Goal: Navigation & Orientation: Find specific page/section

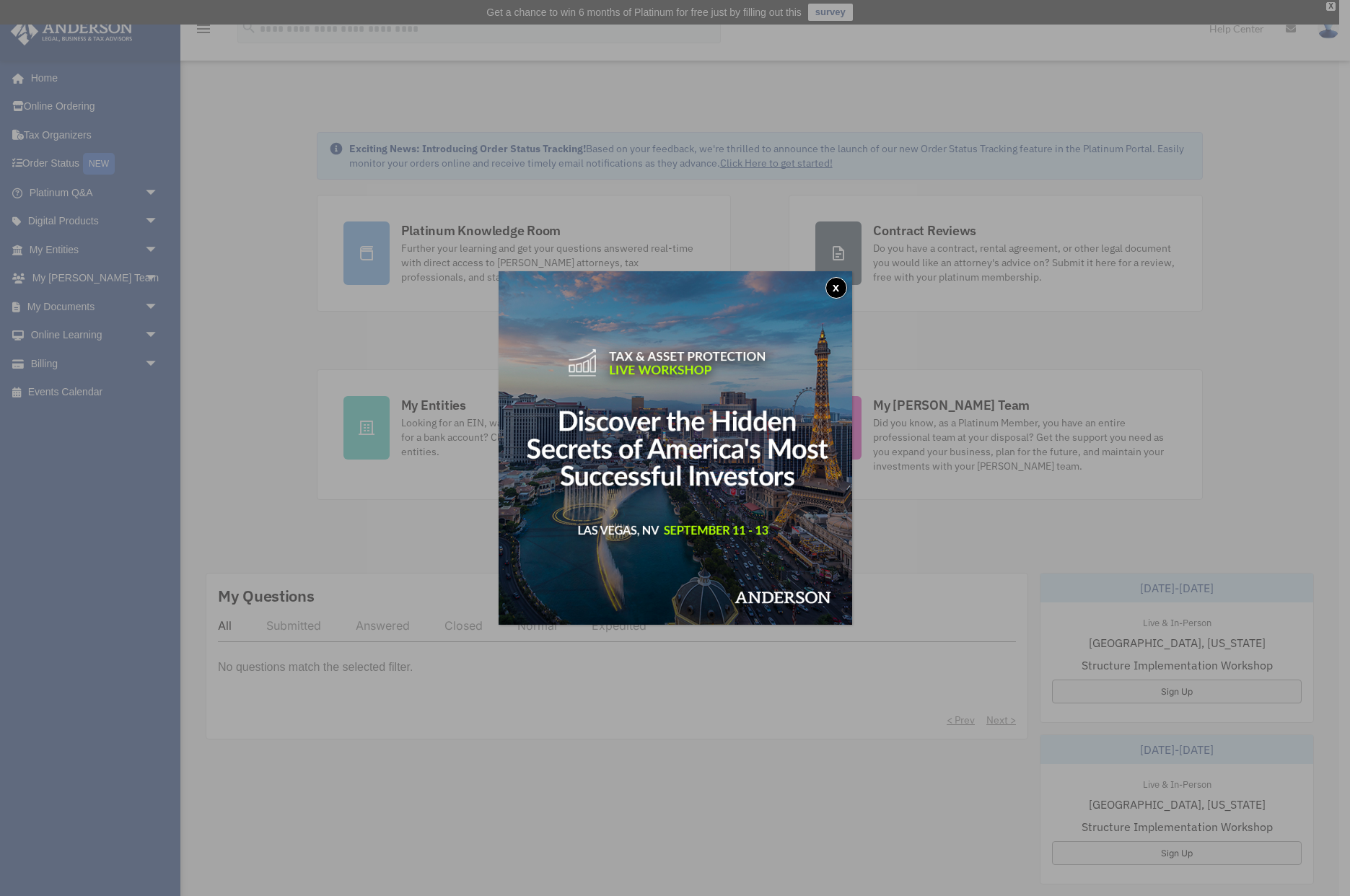
click at [852, 283] on div "x" at bounding box center [675, 448] width 1350 height 896
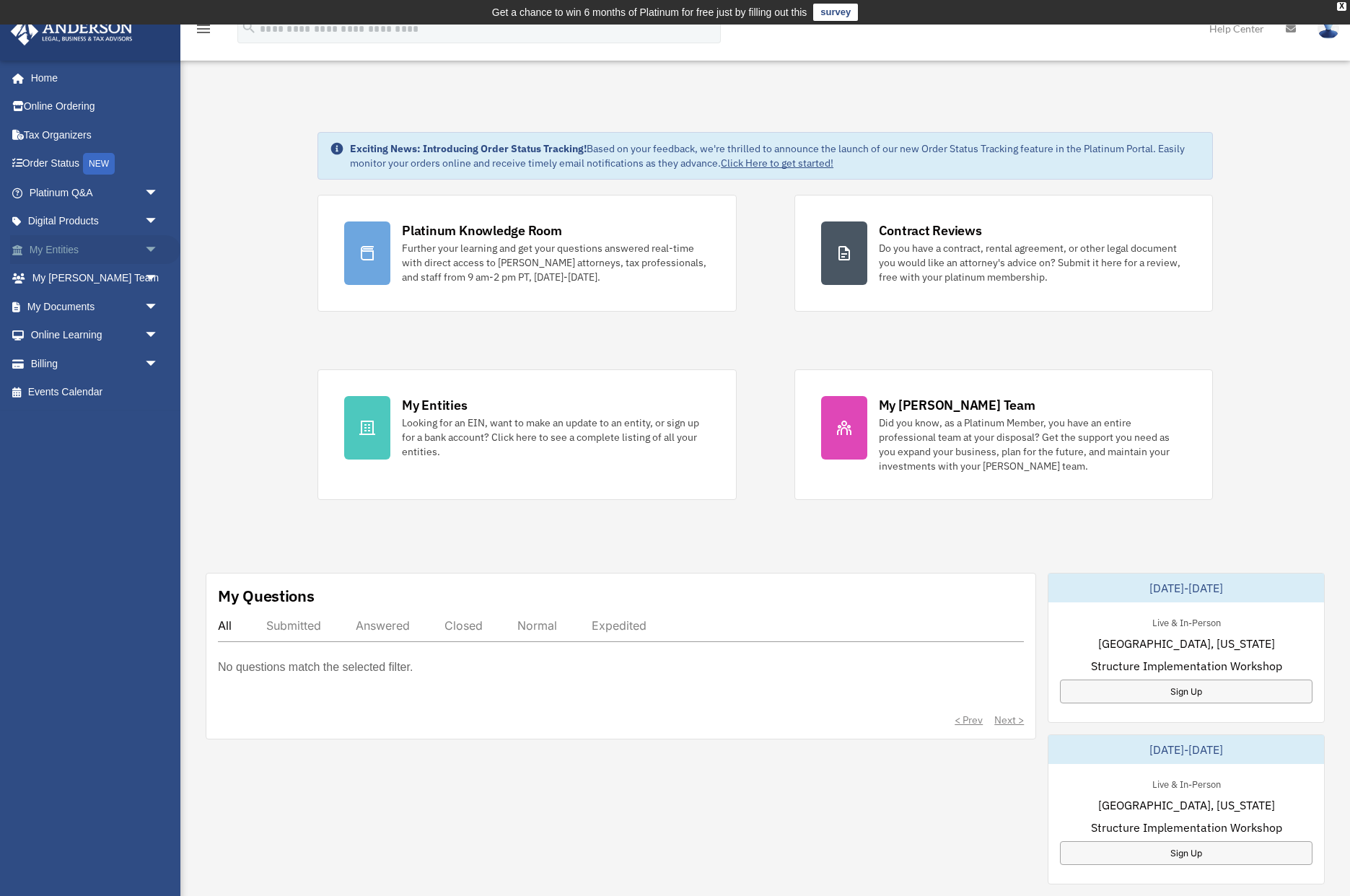
click at [110, 244] on link "My Entities arrow_drop_down" at bounding box center [95, 249] width 170 height 29
click at [153, 249] on span "arrow_drop_down" at bounding box center [158, 250] width 29 height 29
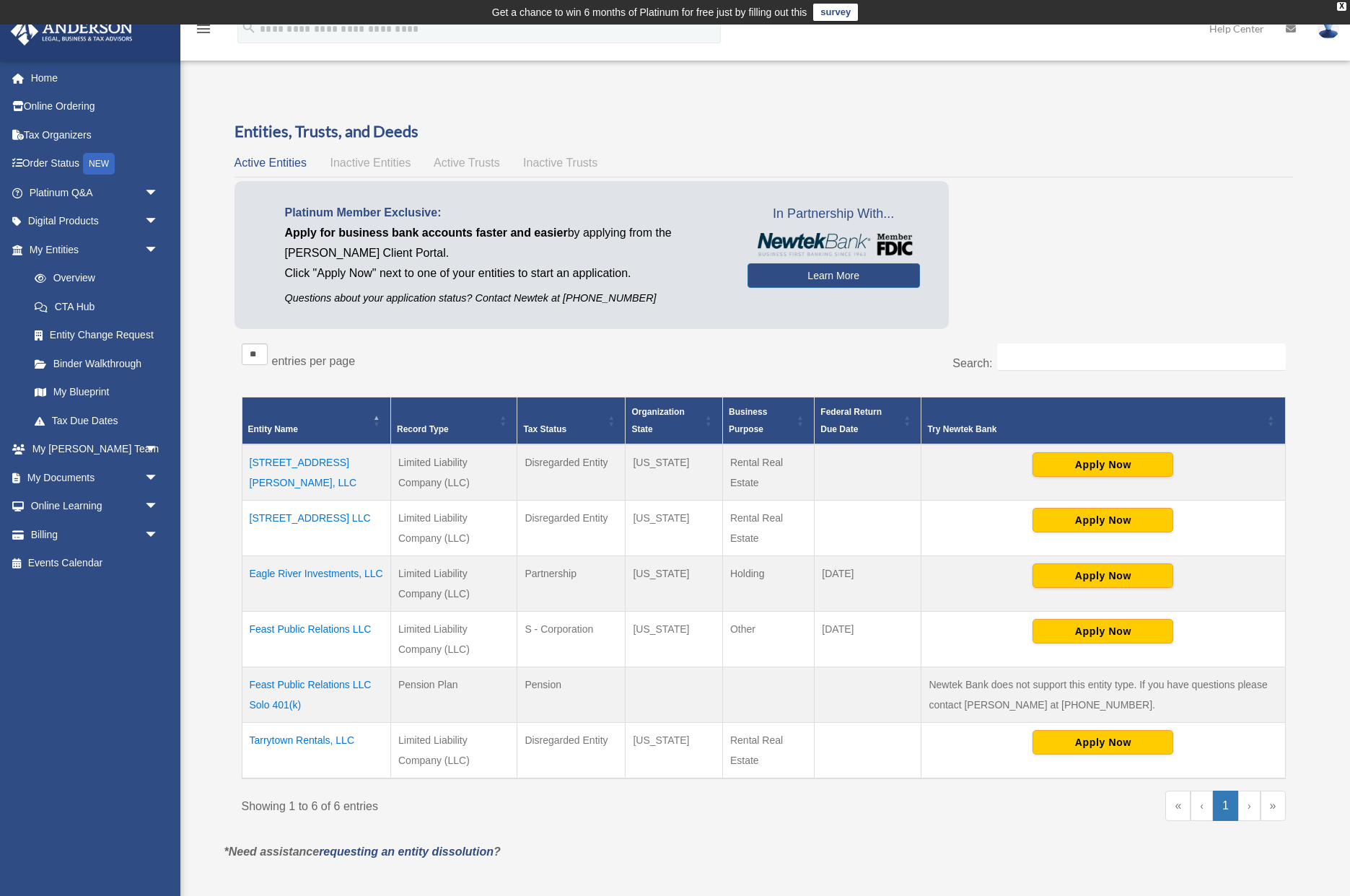
click at [323, 464] on td "[STREET_ADDRESS][PERSON_NAME], LLC" at bounding box center [316, 472] width 150 height 56
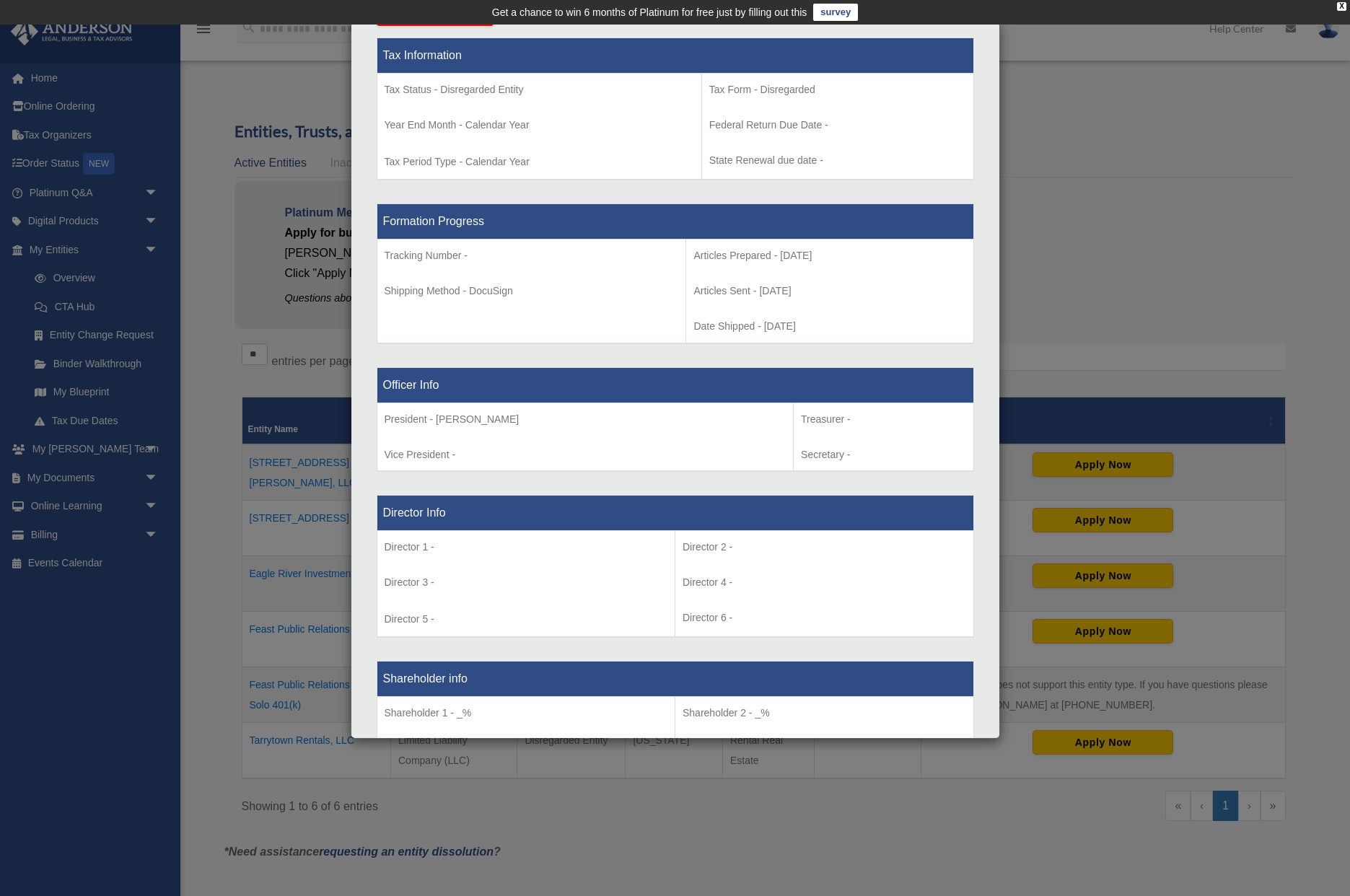
scroll to position [601, 0]
